Goal: Transaction & Acquisition: Purchase product/service

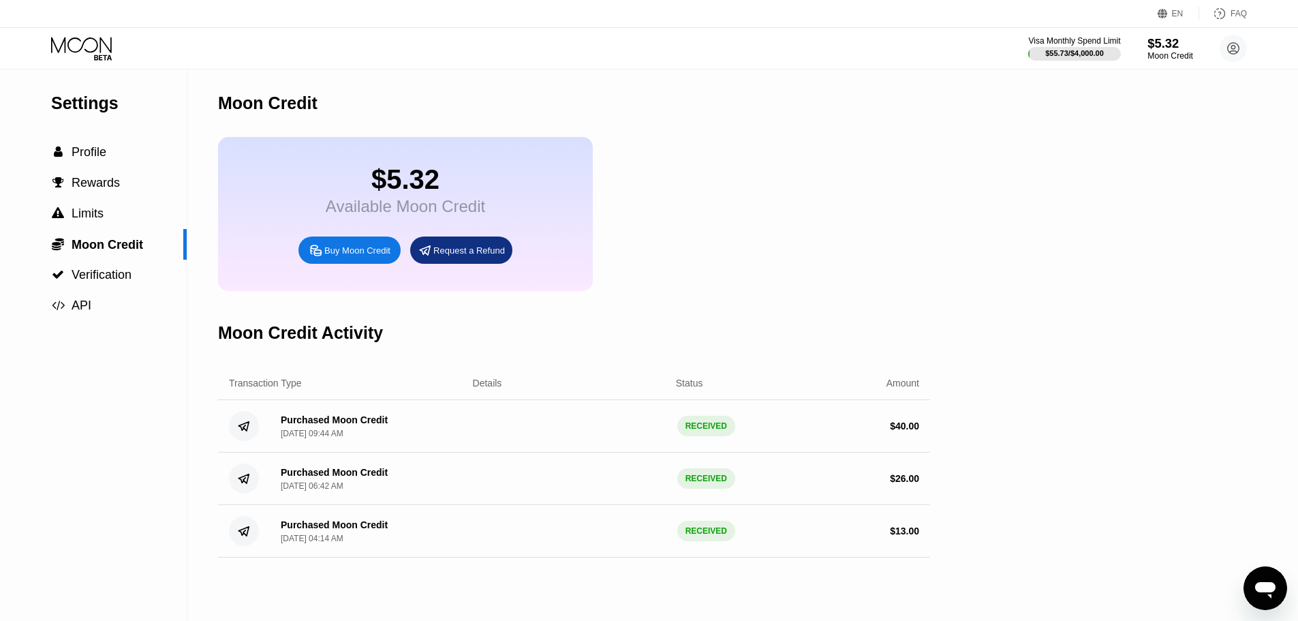
click at [1170, 50] on div "$5.32" at bounding box center [1170, 43] width 46 height 14
click at [1170, 47] on div "$5.32" at bounding box center [1170, 43] width 46 height 14
click at [1238, 39] on circle at bounding box center [1232, 48] width 27 height 27
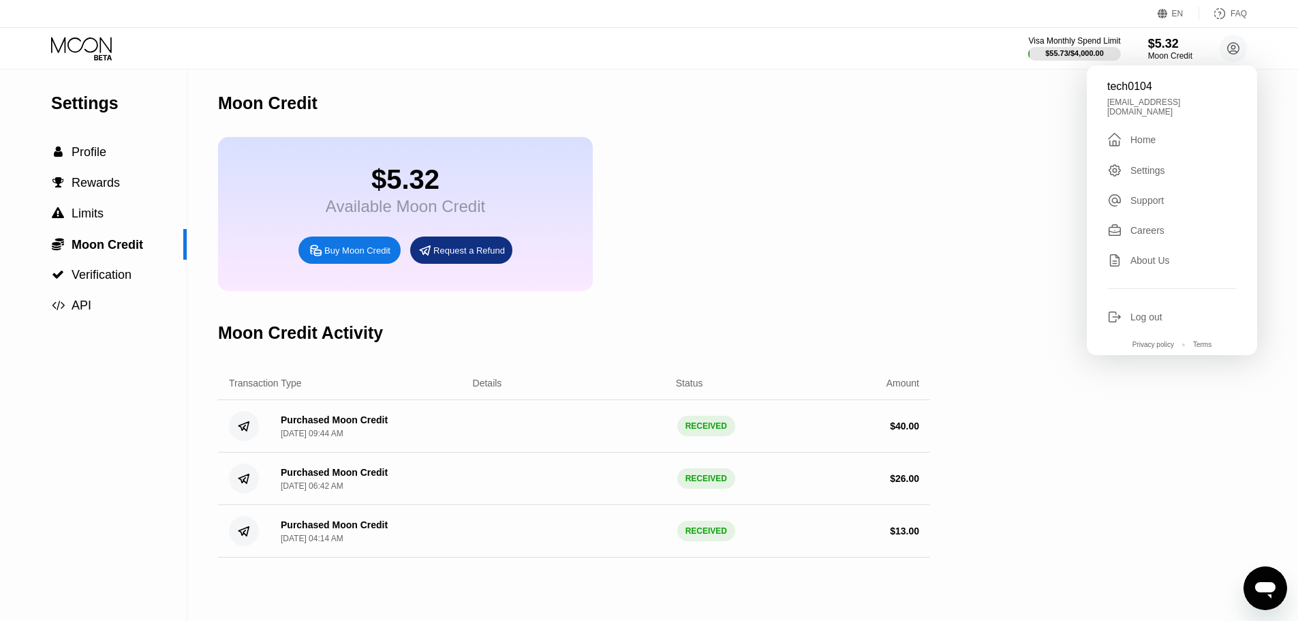
click at [705, 84] on div "Moon Credit" at bounding box center [574, 102] width 712 height 67
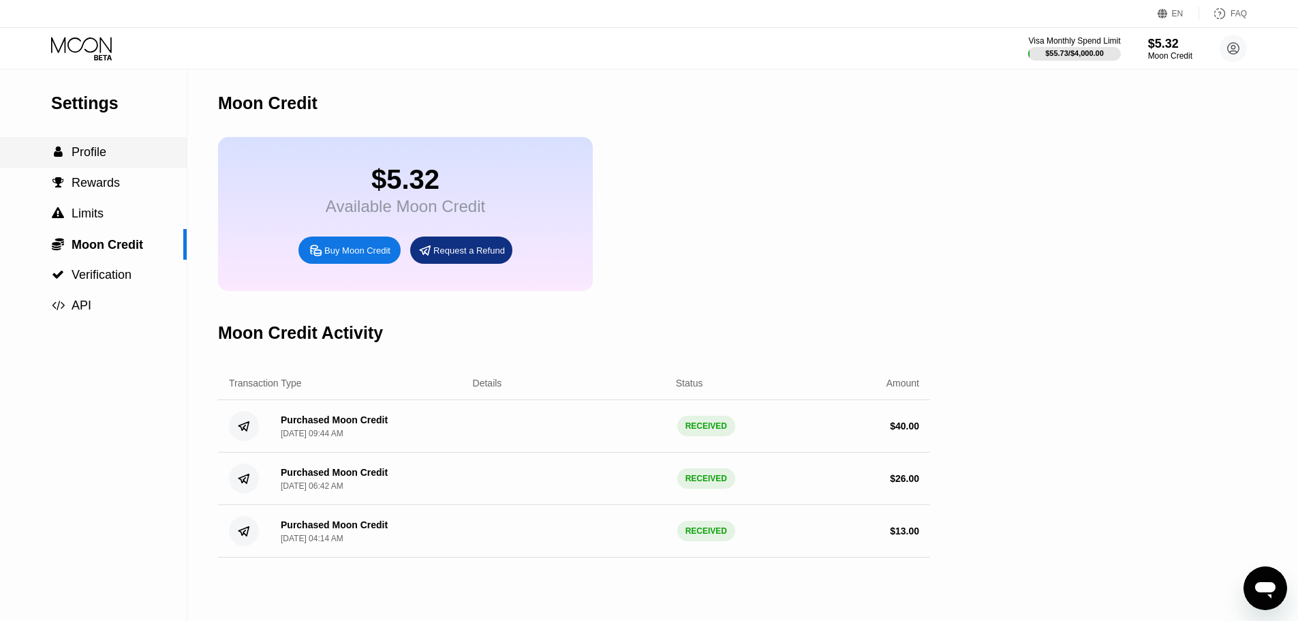
click at [99, 147] on span "Profile" at bounding box center [89, 152] width 35 height 14
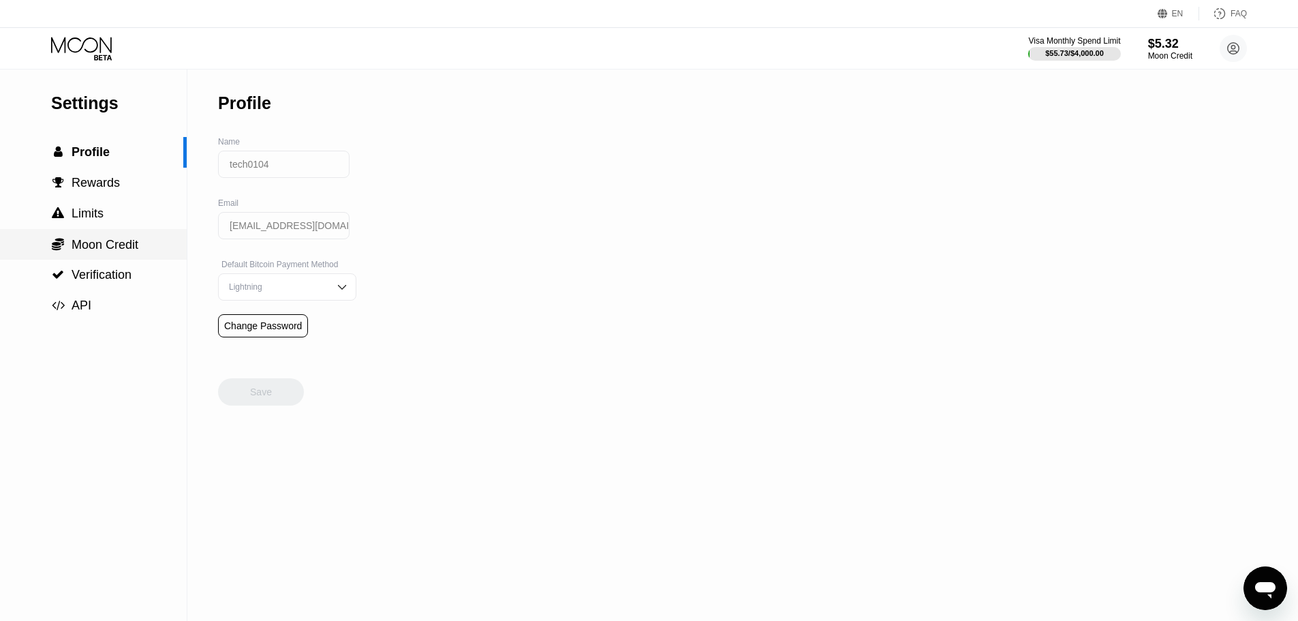
click at [116, 240] on span "Moon Credit" at bounding box center [105, 245] width 67 height 14
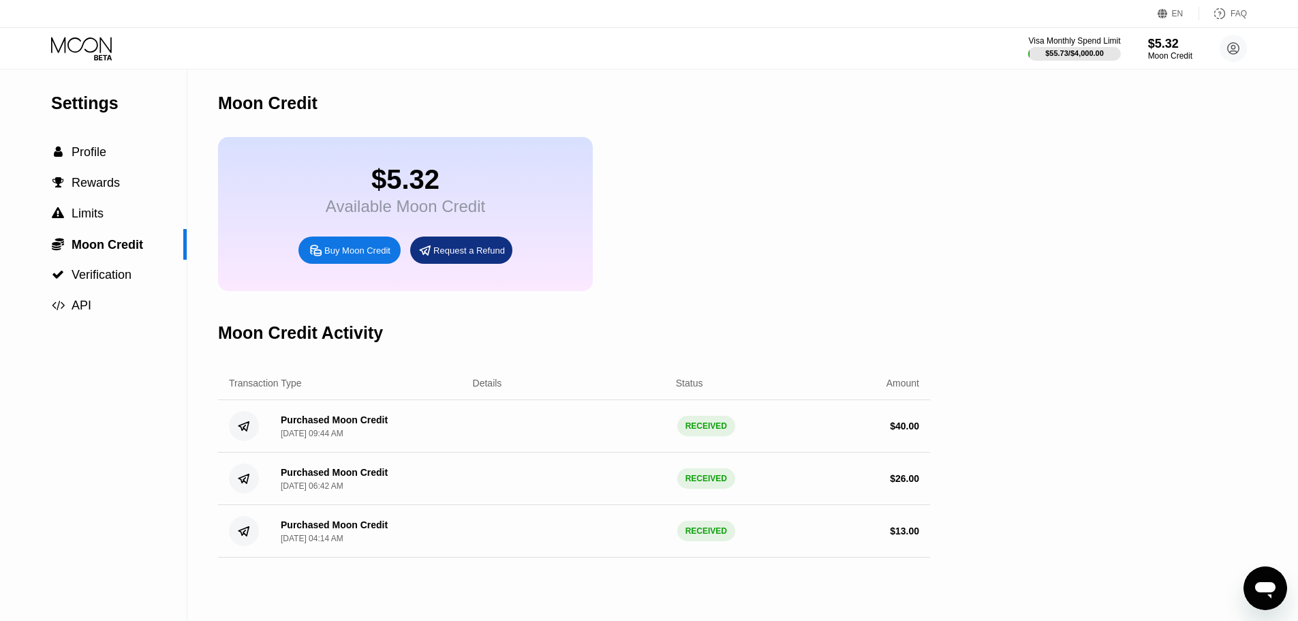
click at [359, 256] on div "Buy Moon Credit" at bounding box center [357, 251] width 66 height 12
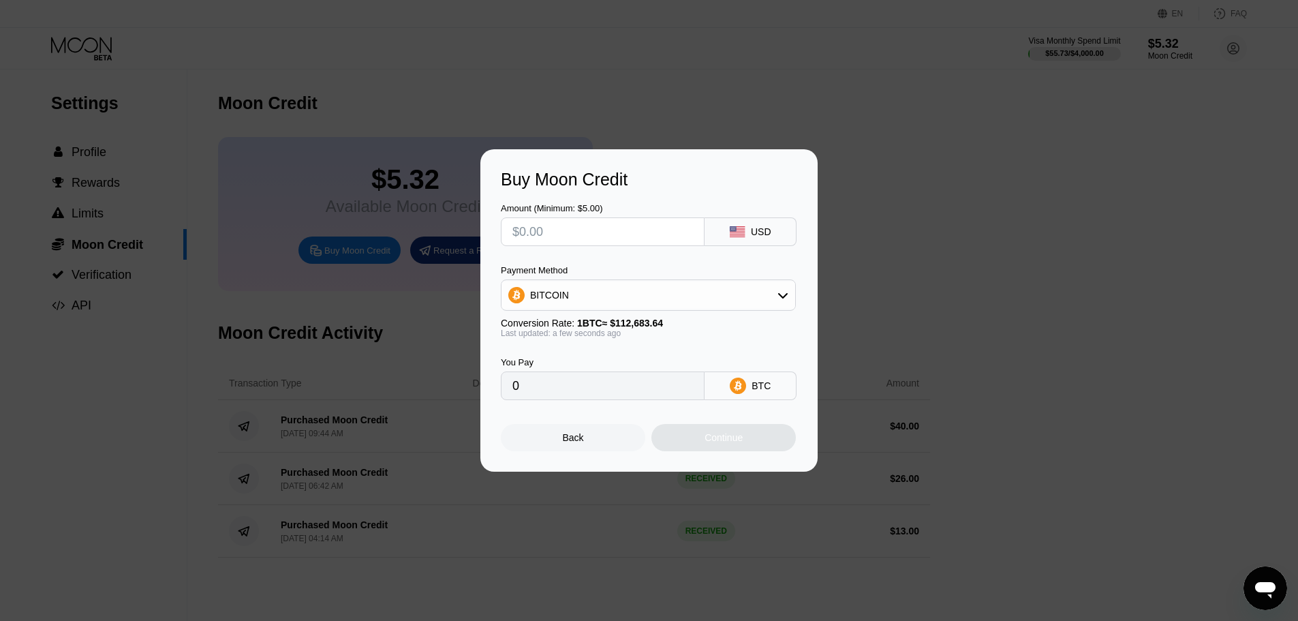
click at [627, 235] on input "text" at bounding box center [602, 231] width 181 height 27
type input "$2"
type input "0.00001775"
type input "$20"
type input "0.00017749"
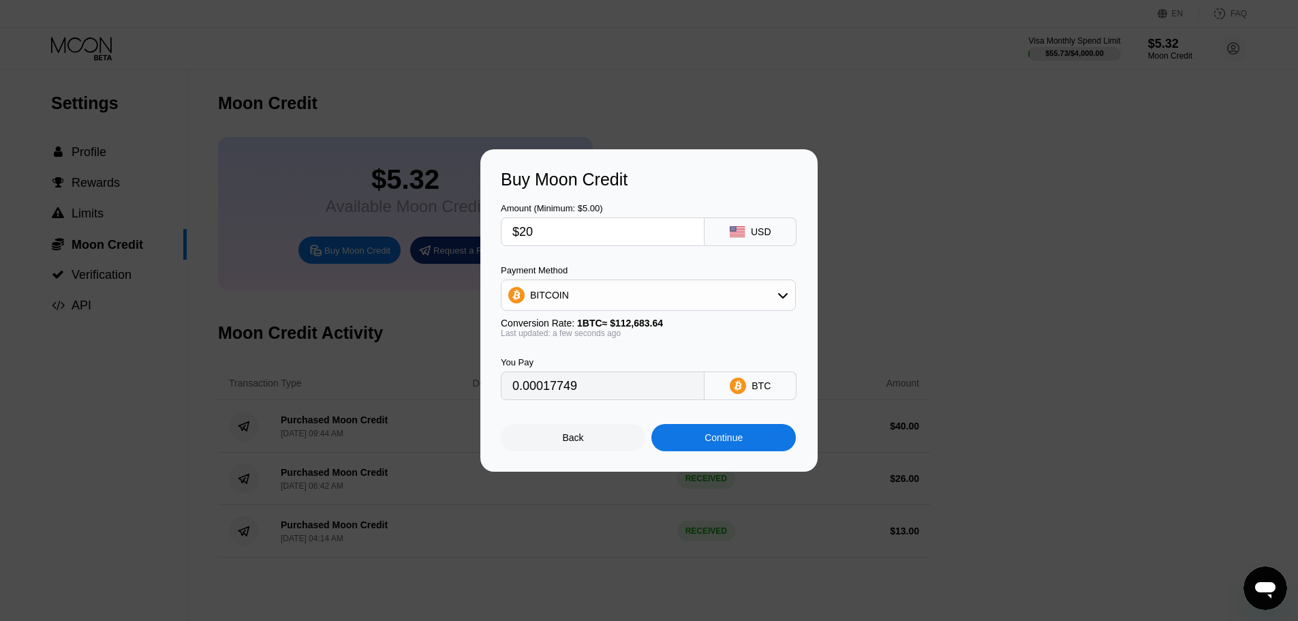
type input "$20"
click at [683, 302] on div "BITCOIN" at bounding box center [648, 294] width 294 height 27
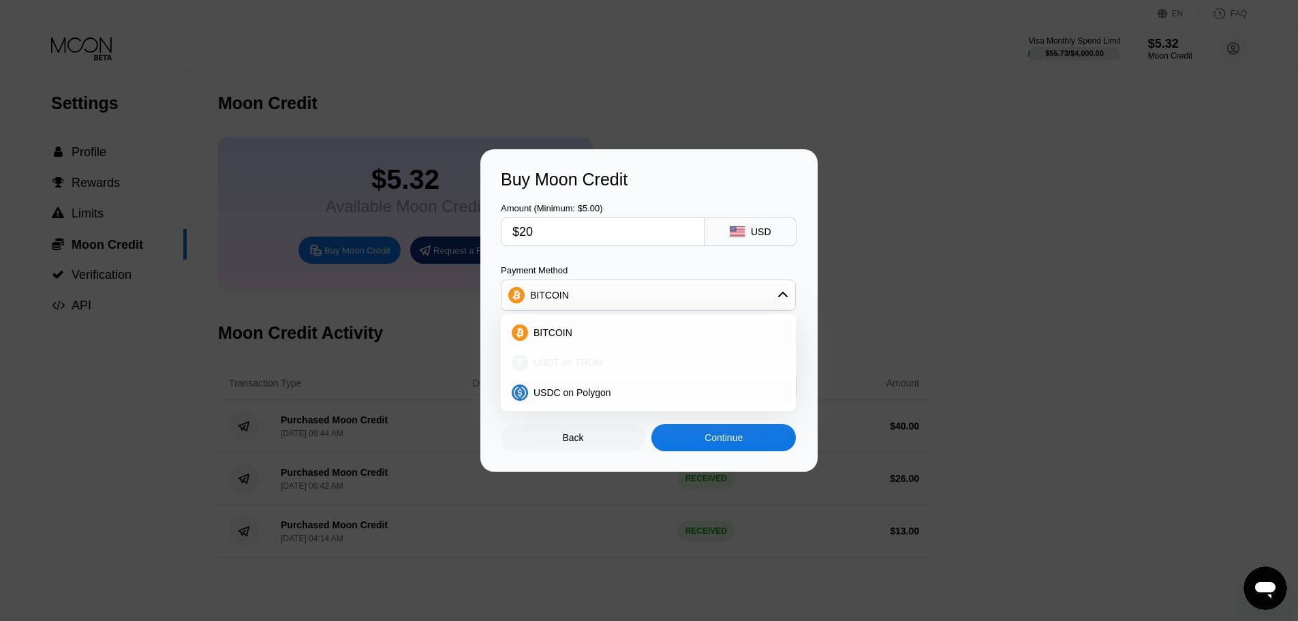
click at [615, 360] on div "USDT on TRON" at bounding box center [656, 362] width 257 height 11
type input "20.20"
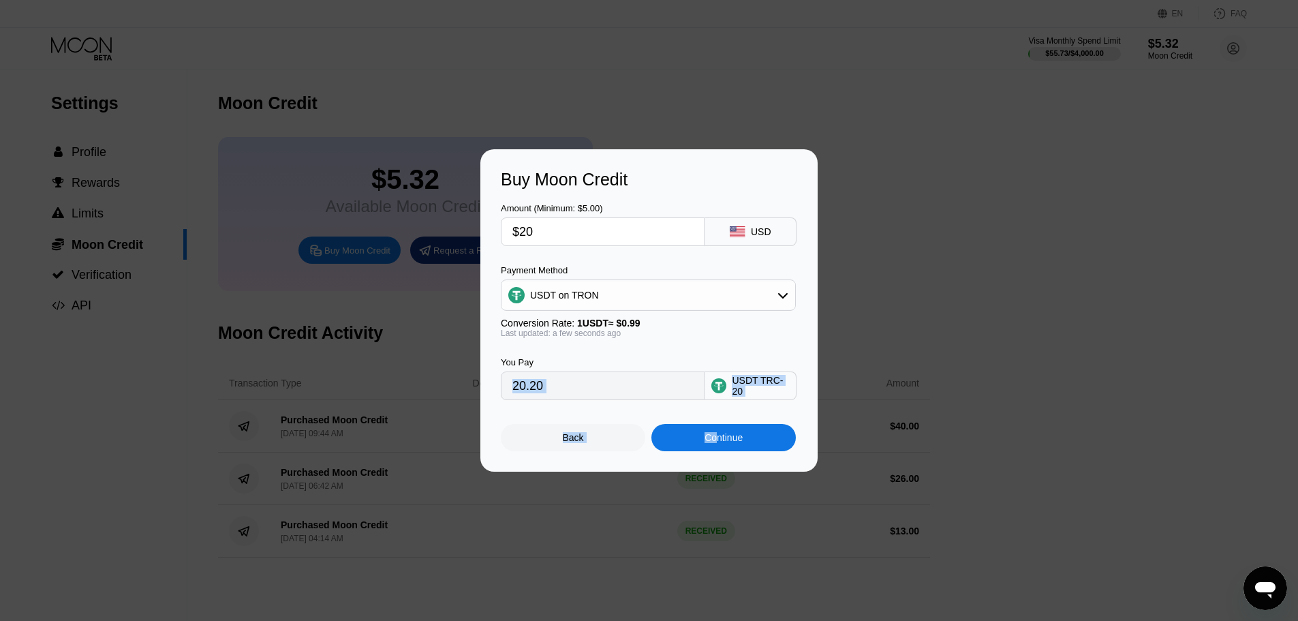
drag, startPoint x: 714, startPoint y: 448, endPoint x: 685, endPoint y: 326, distance: 125.4
click at [685, 328] on div "Amount (Minimum: $5.00) $20 USD Payment Method USDT on TRON Conversion Rate: 1 …" at bounding box center [649, 320] width 296 height 262
click at [646, 247] on div "Amount (Minimum: $5.00) $20 USD Payment Method USDT on TRON Conversion Rate: 1 …" at bounding box center [649, 294] width 296 height 211
click at [632, 238] on input "$20" at bounding box center [602, 231] width 181 height 27
click at [726, 442] on div "Continue" at bounding box center [723, 437] width 38 height 11
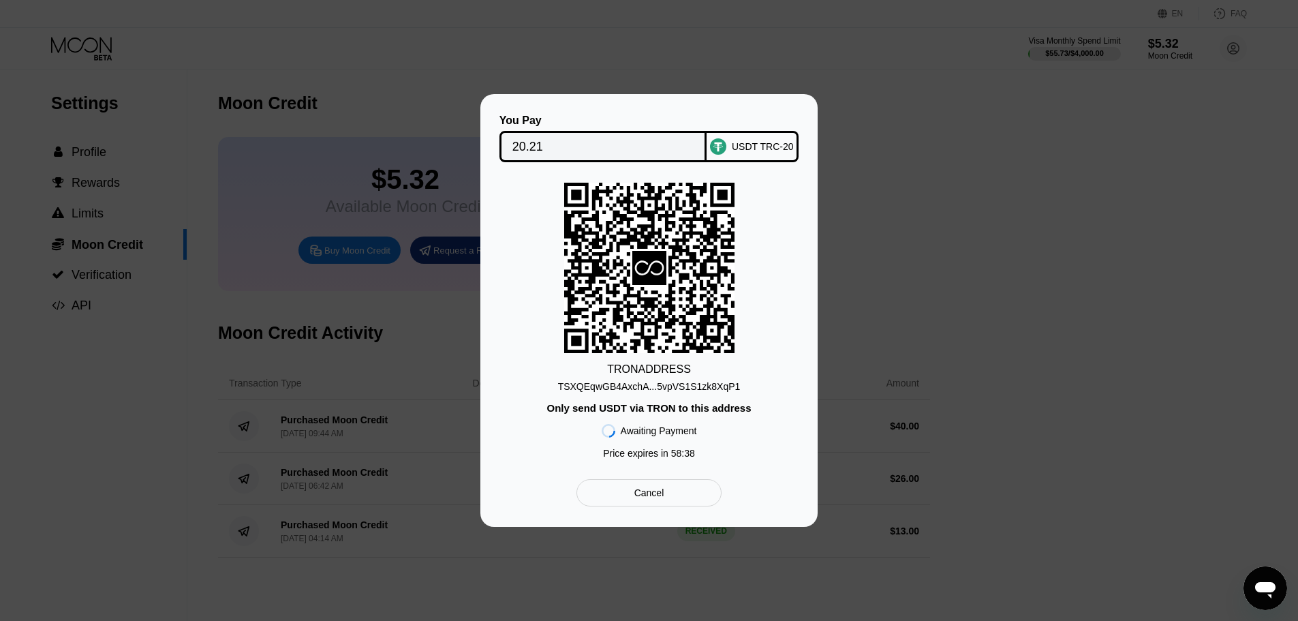
click at [643, 378] on div "TSXQEqwGB4AxchA...5vpVS1S1zk8XqP1" at bounding box center [649, 383] width 183 height 16
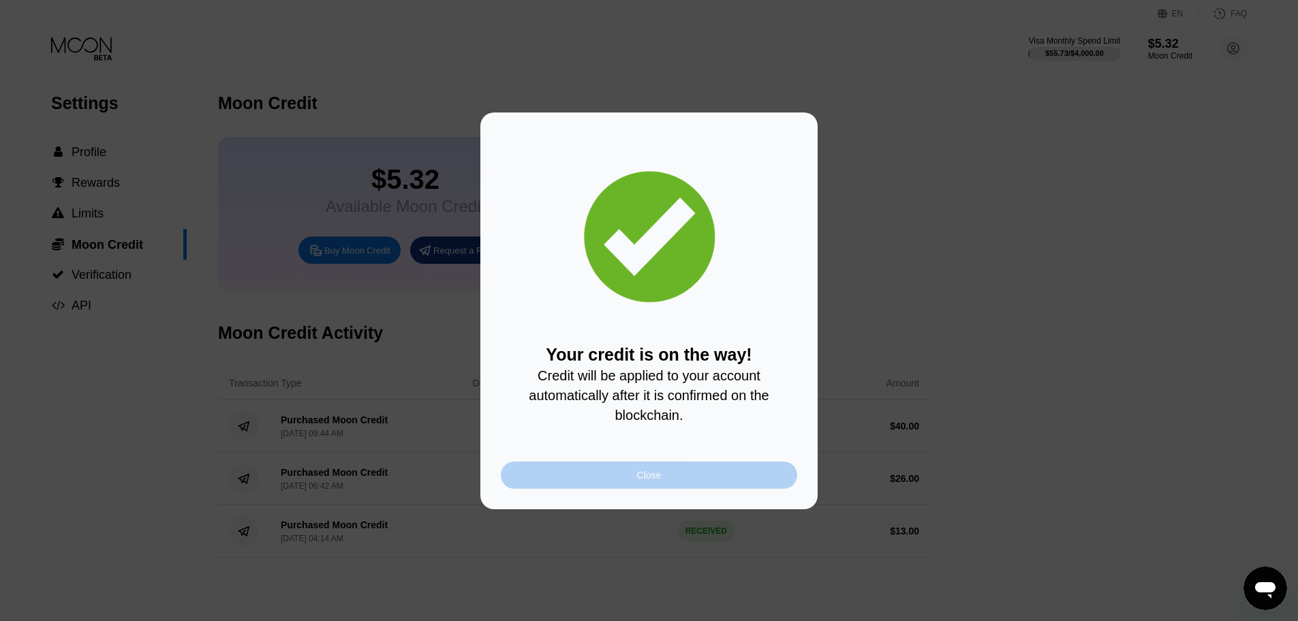
click at [657, 477] on div "Close" at bounding box center [649, 474] width 25 height 11
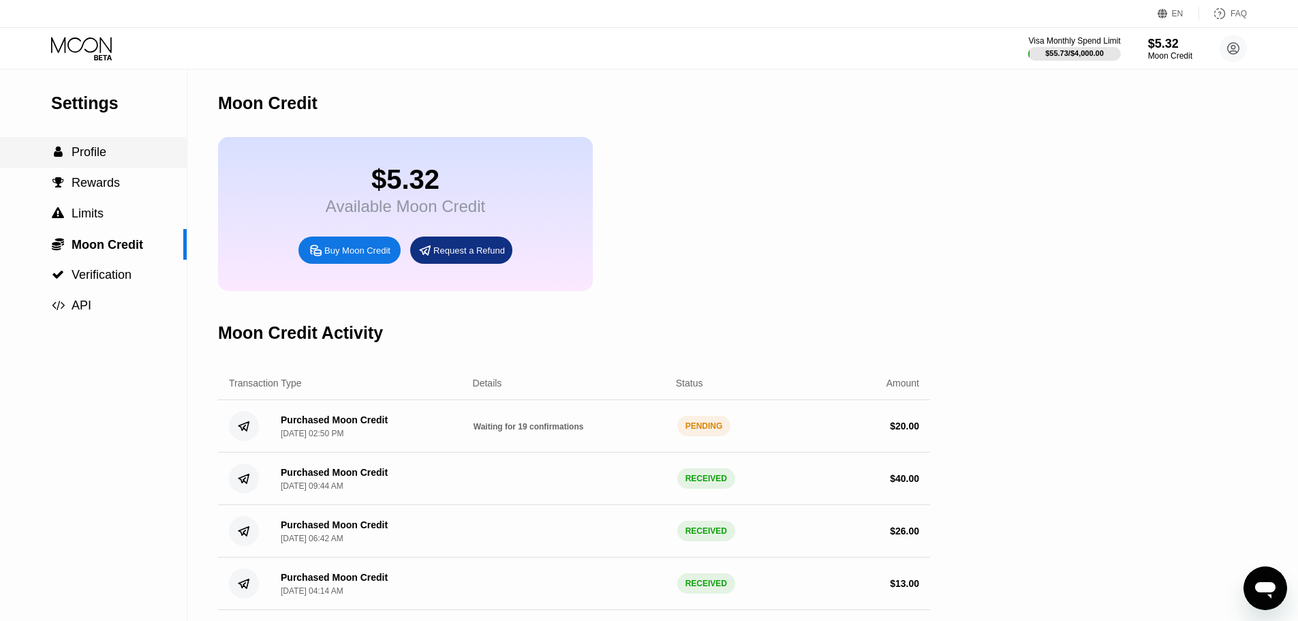
click at [114, 159] on div " Profile" at bounding box center [93, 152] width 187 height 14
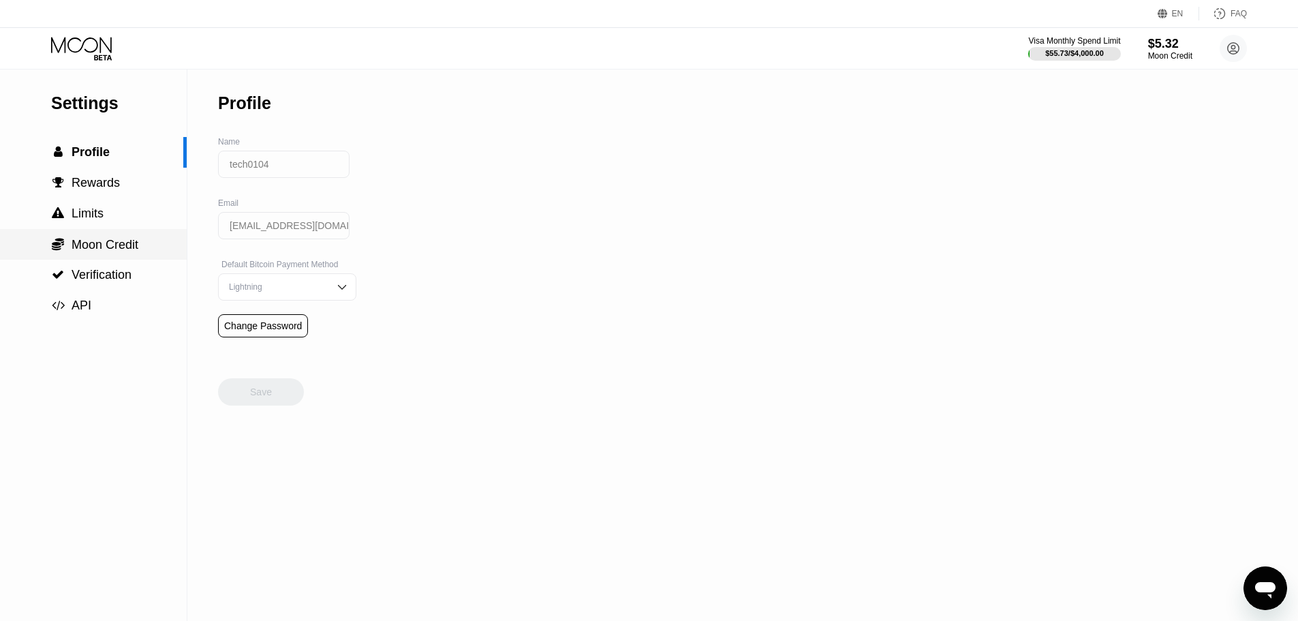
click at [102, 247] on span "Moon Credit" at bounding box center [105, 245] width 67 height 14
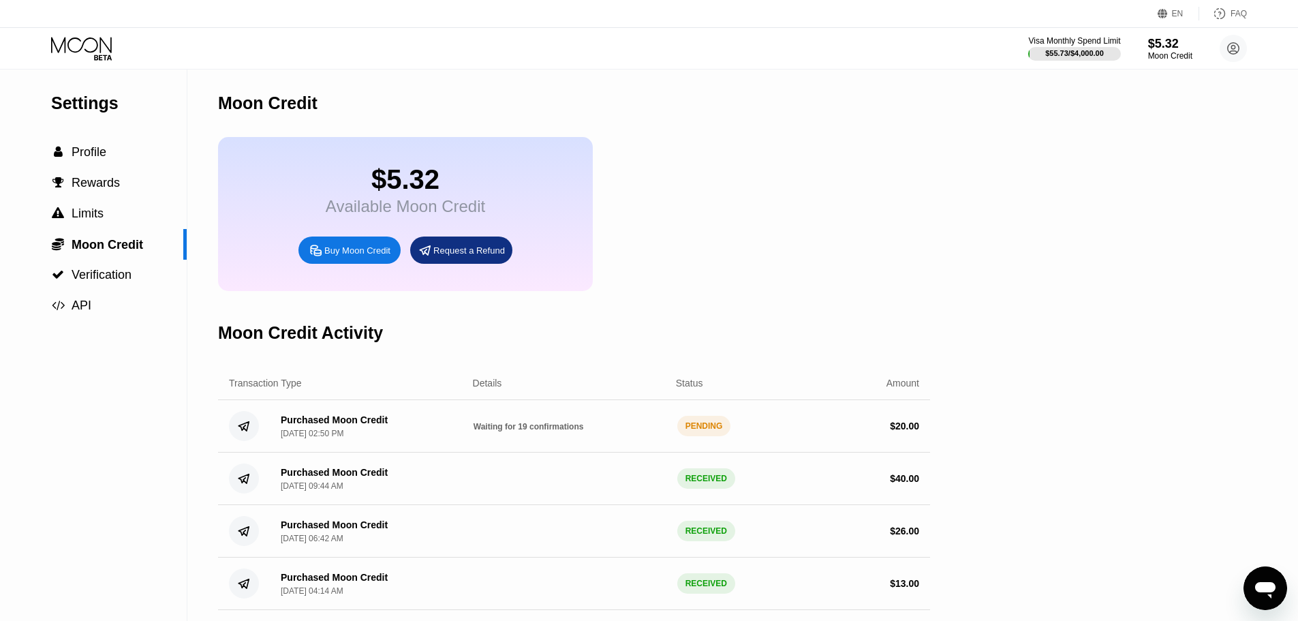
click at [67, 96] on div "Settings" at bounding box center [119, 103] width 136 height 20
click at [89, 44] on icon at bounding box center [82, 49] width 63 height 24
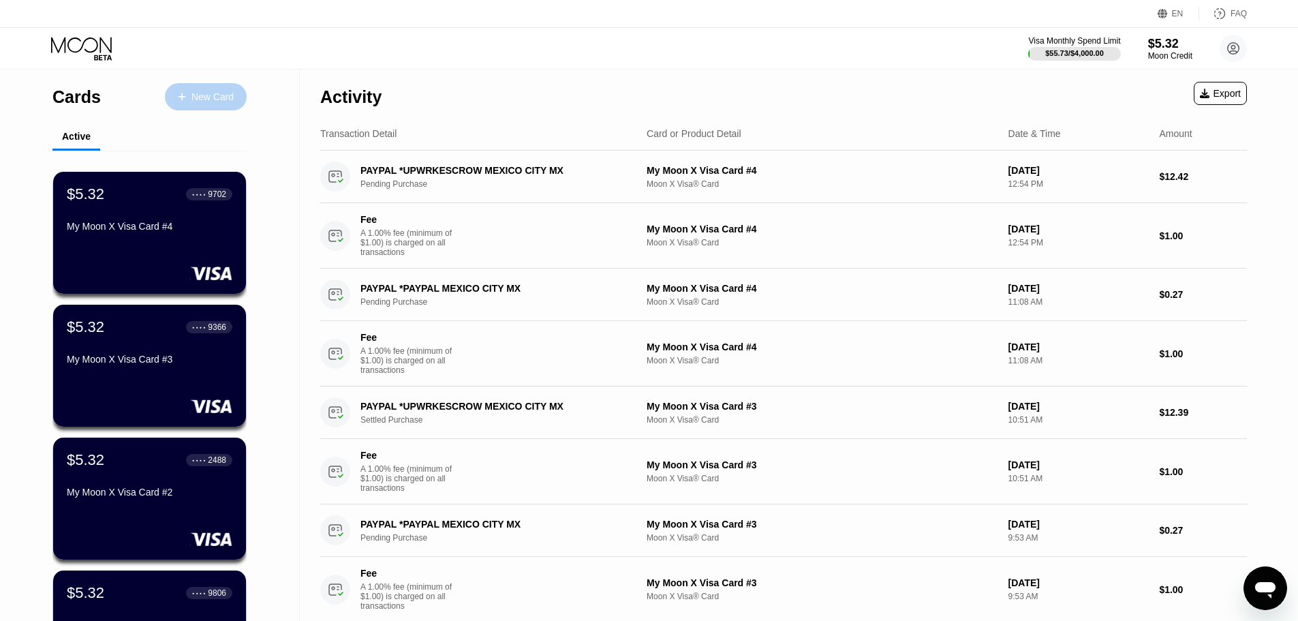
click at [202, 99] on div "New Card" at bounding box center [212, 97] width 42 height 12
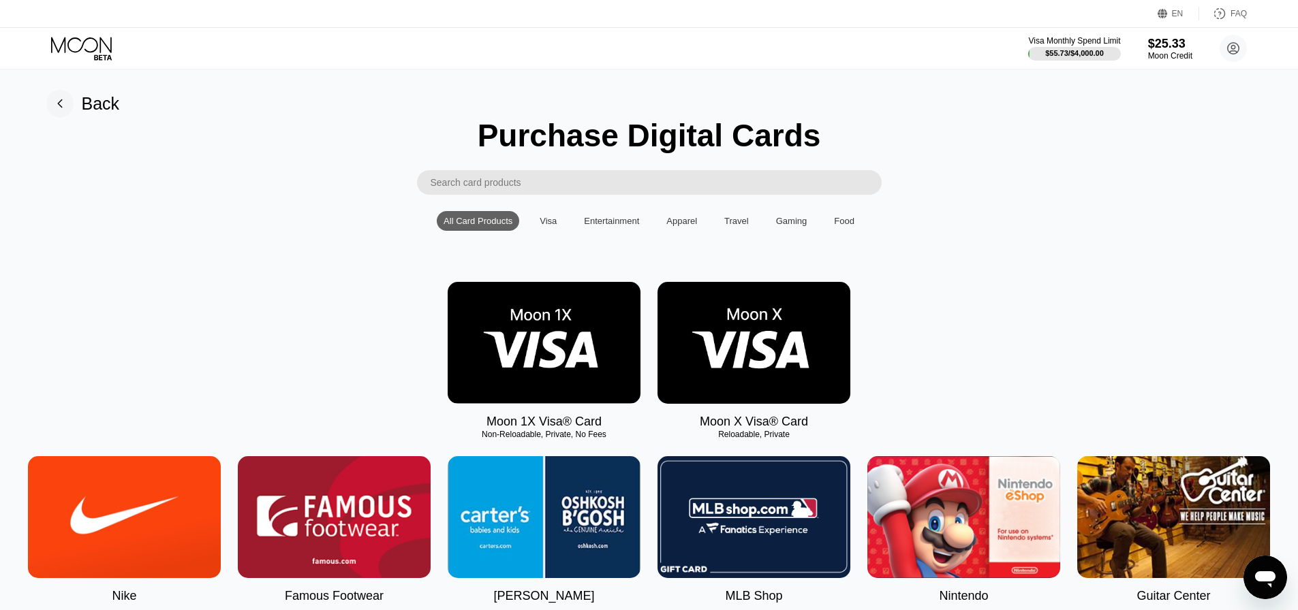
click at [745, 352] on img at bounding box center [753, 343] width 193 height 122
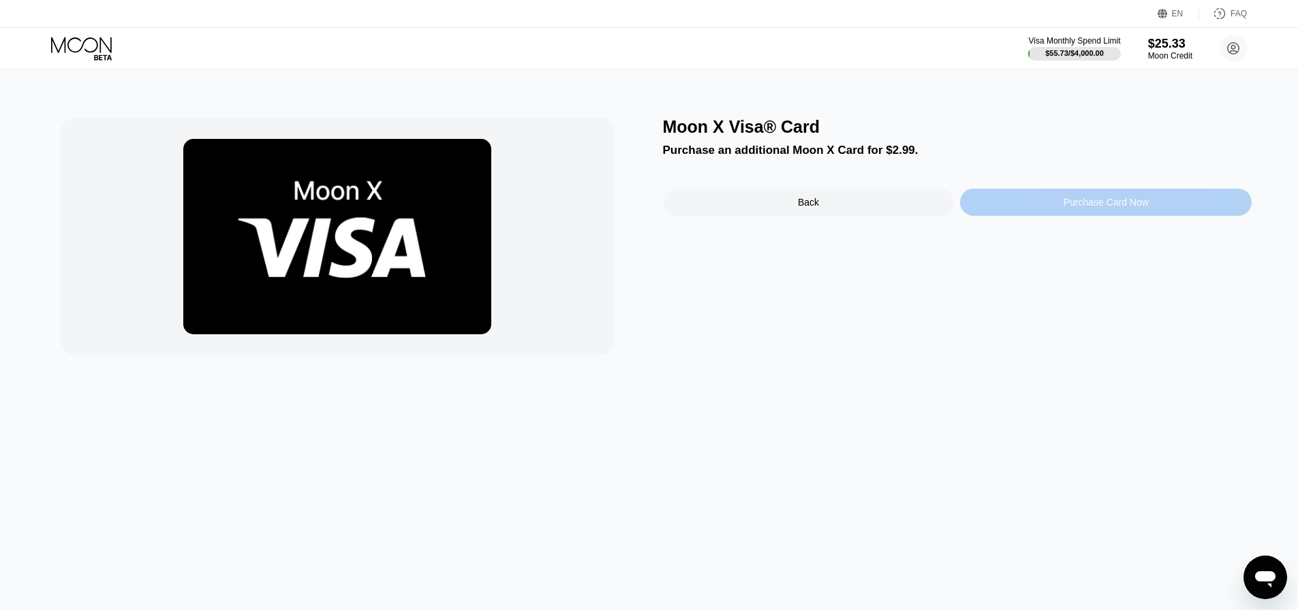
click at [1057, 211] on div "Purchase Card Now" at bounding box center [1106, 202] width 292 height 27
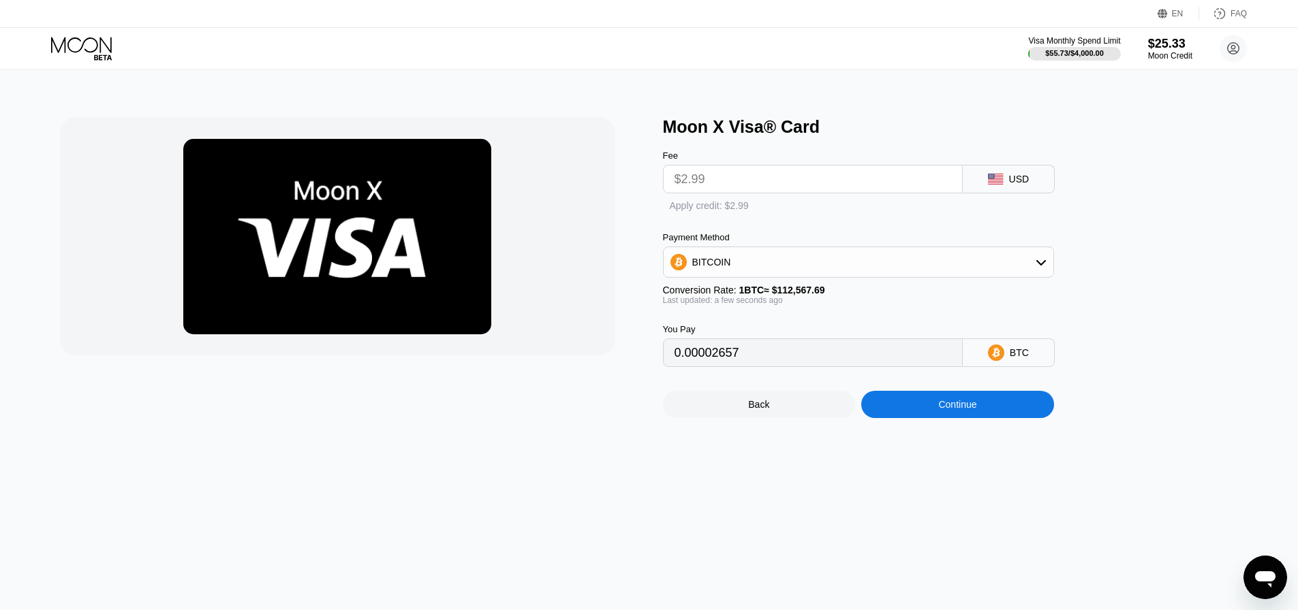
click at [663, 209] on div "Apply credit: $2.99" at bounding box center [709, 206] width 93 height 13
type input "0"
click at [888, 415] on div "Continue" at bounding box center [957, 405] width 193 height 27
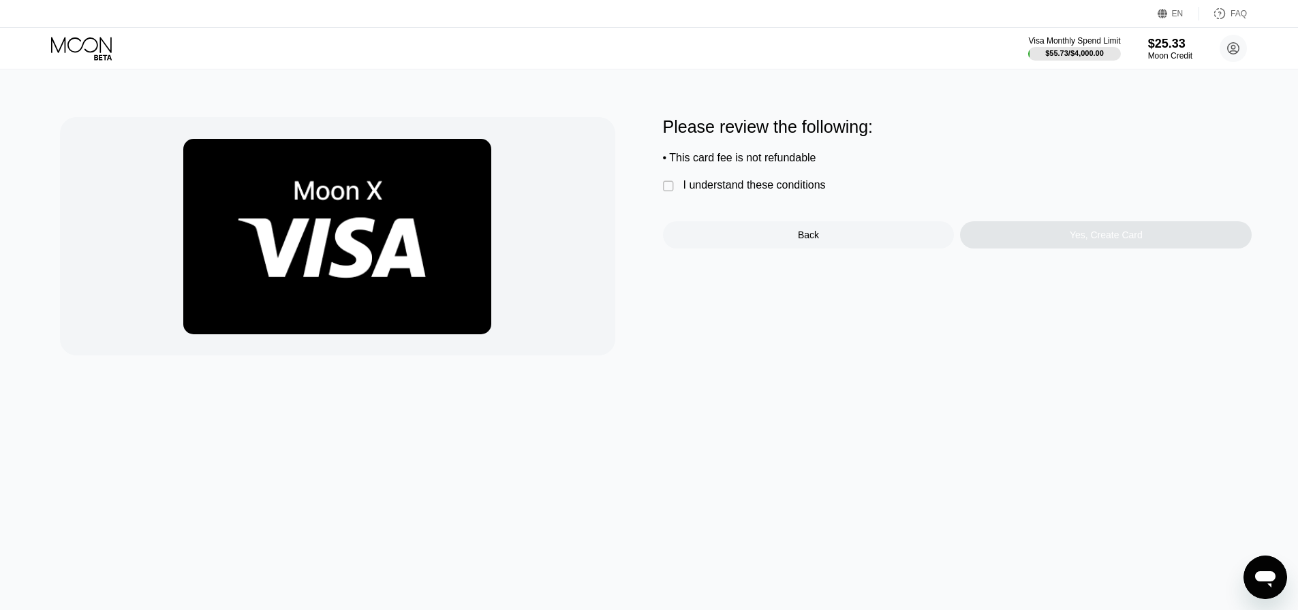
click at [761, 191] on div "I understand these conditions" at bounding box center [754, 185] width 142 height 12
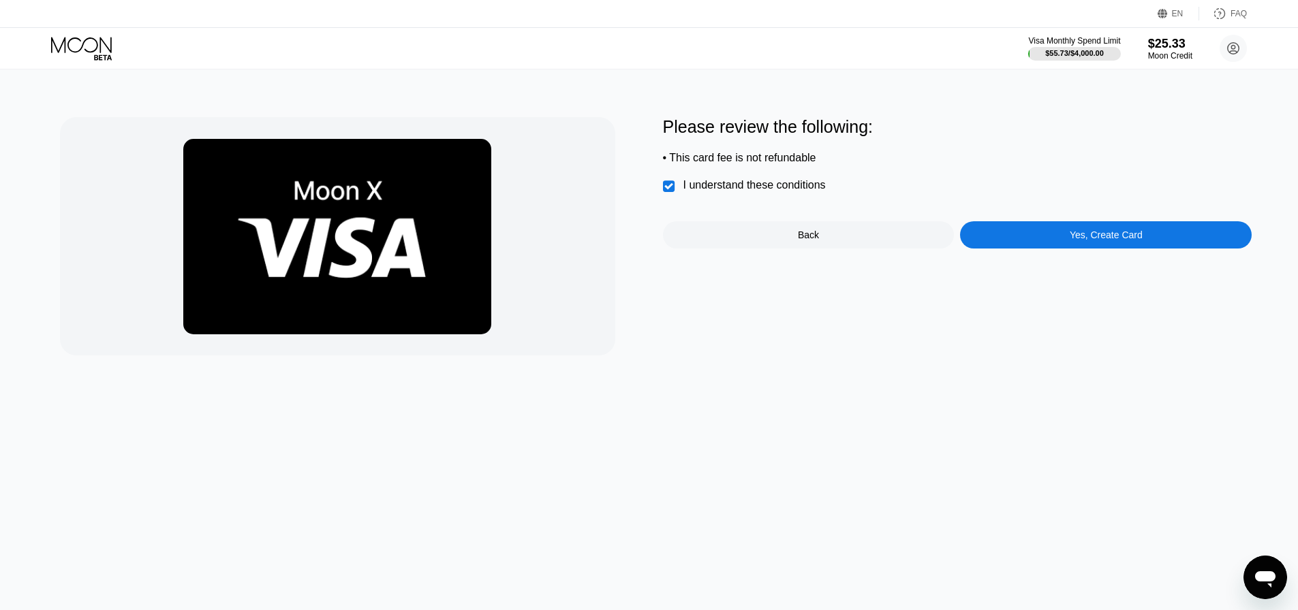
click at [1116, 230] on div "Yes, Create Card" at bounding box center [1106, 234] width 292 height 27
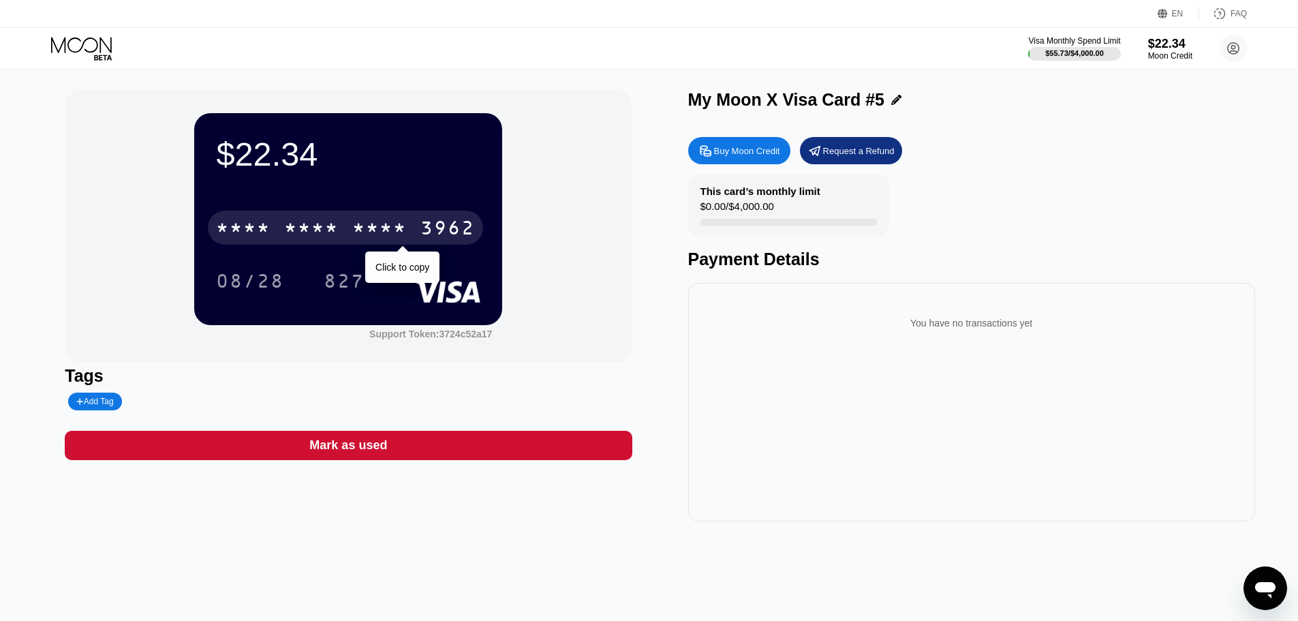
click at [386, 238] on div "* * * *" at bounding box center [379, 230] width 55 height 22
click at [404, 223] on div "2117" at bounding box center [379, 230] width 55 height 22
click at [394, 230] on div "* * * *" at bounding box center [379, 230] width 55 height 22
click at [405, 228] on div "2117" at bounding box center [379, 230] width 55 height 22
click at [262, 268] on div "08/28" at bounding box center [250, 281] width 89 height 34
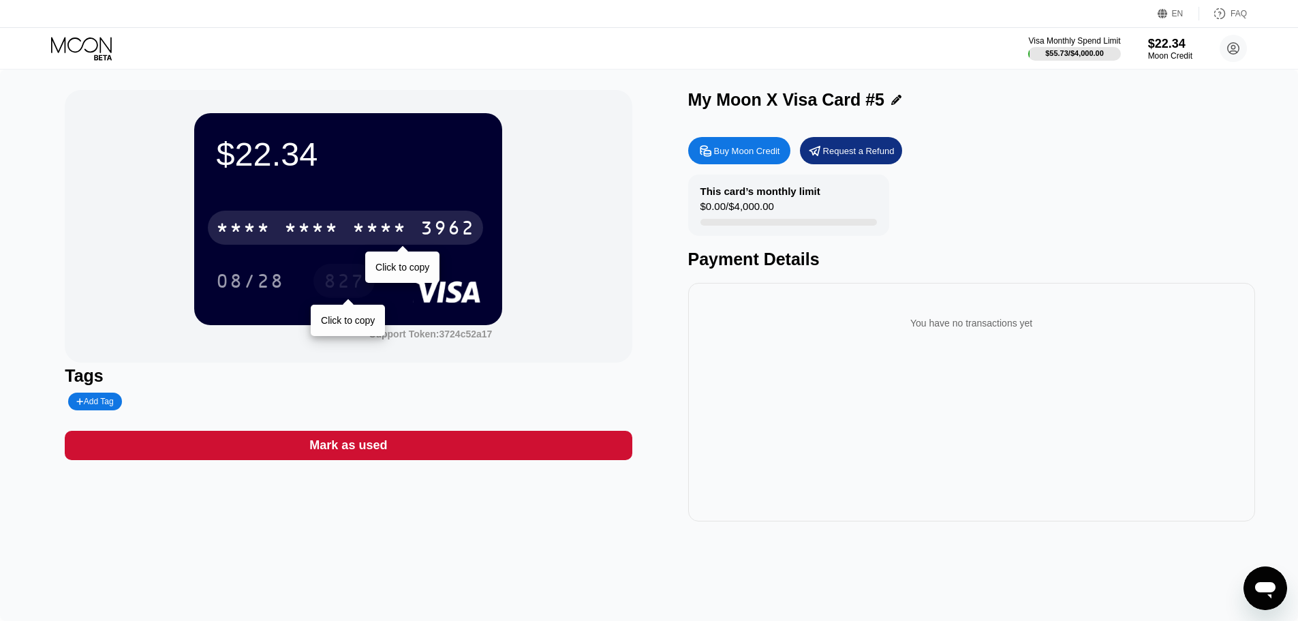
click at [335, 277] on div "827" at bounding box center [344, 283] width 41 height 22
click at [574, 266] on div "$22.34 * * * * * * * * * * * * 3962 Click to copy 08/28 827 Support Token: 3724…" at bounding box center [348, 226] width 567 height 273
click at [419, 228] on div "* * * * * * * * * * * * 3962" at bounding box center [345, 228] width 275 height 34
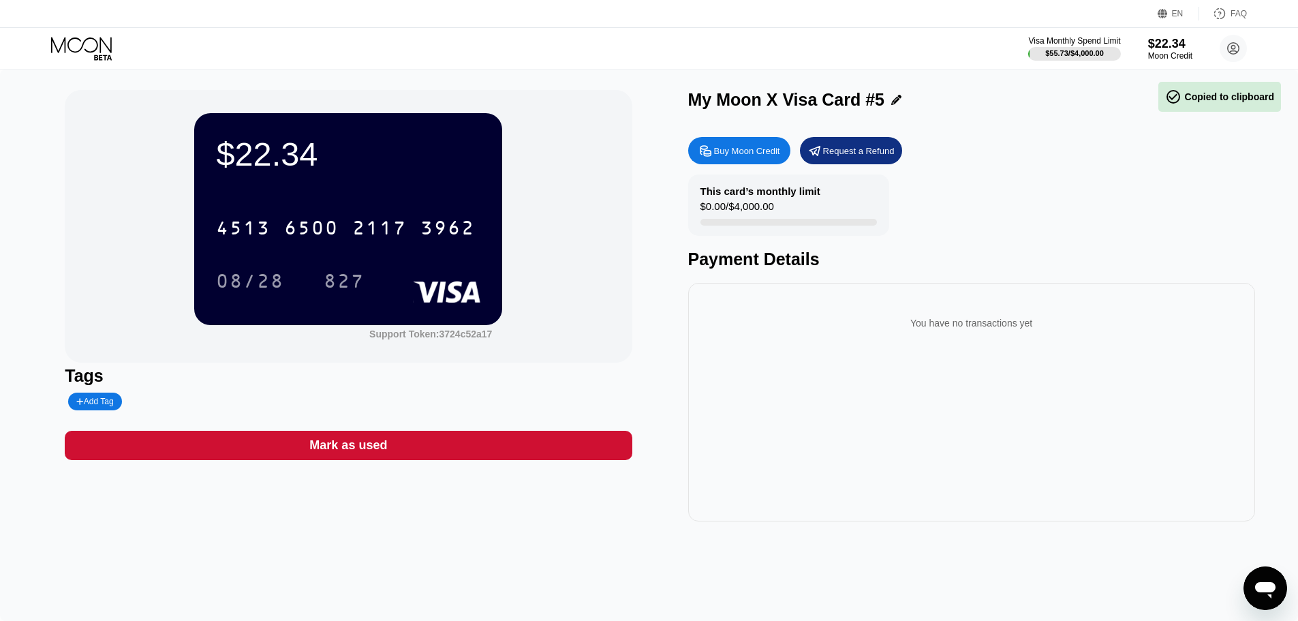
click at [567, 253] on div "$22.34 4513 6500 2117 3962 08/28 827 Support Token: 3724c52a17" at bounding box center [348, 226] width 567 height 273
